Goal: Task Accomplishment & Management: Manage account settings

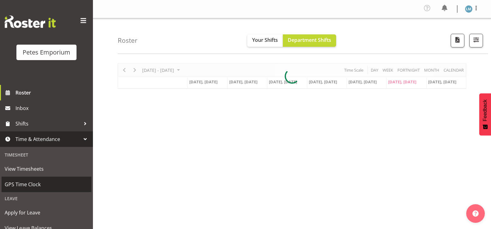
click at [50, 181] on span "GPS Time Clock" at bounding box center [47, 184] width 84 height 9
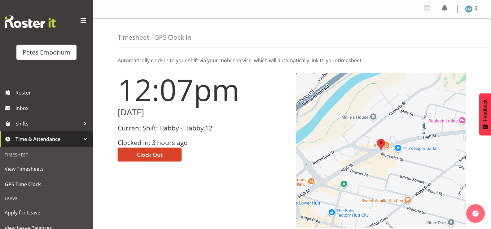
click at [154, 152] on span "Clock Out" at bounding box center [150, 155] width 26 height 8
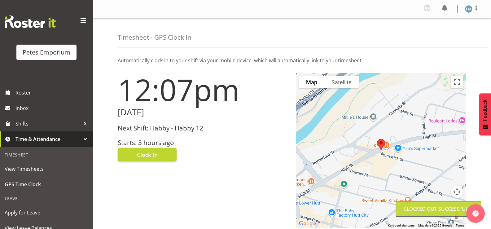
click at [471, 8] on img at bounding box center [468, 8] width 7 height 7
click at [442, 34] on link "Log Out" at bounding box center [449, 34] width 59 height 11
